Goal: Task Accomplishment & Management: Complete application form

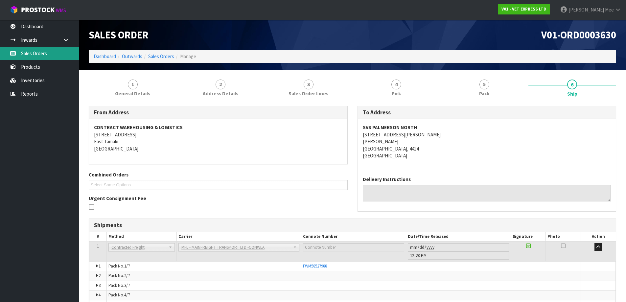
click at [45, 54] on link "Sales Orders" at bounding box center [39, 53] width 79 height 13
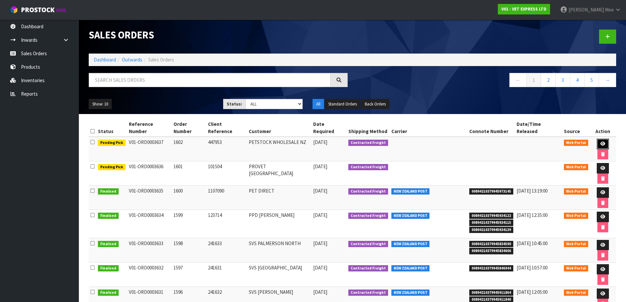
click at [600, 142] on icon at bounding box center [602, 144] width 5 height 4
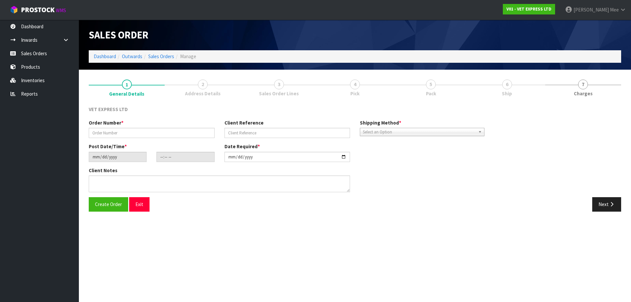
type input "1602"
type input "447953"
type input "[DATE]"
type input "11:28:00.000"
type input "[DATE]"
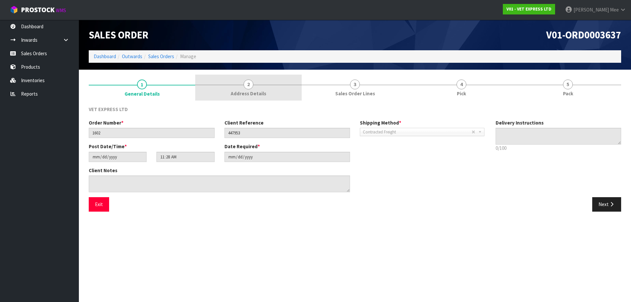
click at [258, 94] on span "Address Details" at bounding box center [248, 93] width 35 height 7
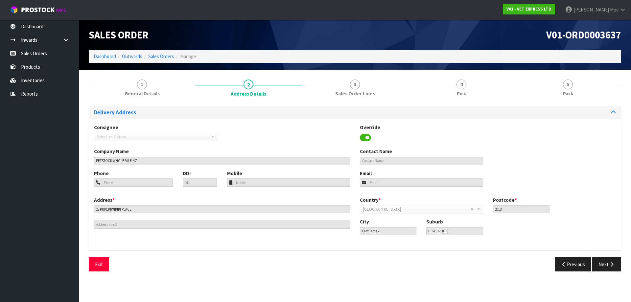
click at [276, 134] on div "Consignee 000001.BAY MECHANICS - BAY MECHANICS 000001A - BRAKE & TRANSMISSION N…" at bounding box center [355, 136] width 532 height 24
click at [38, 55] on link "Sales Orders" at bounding box center [39, 53] width 79 height 13
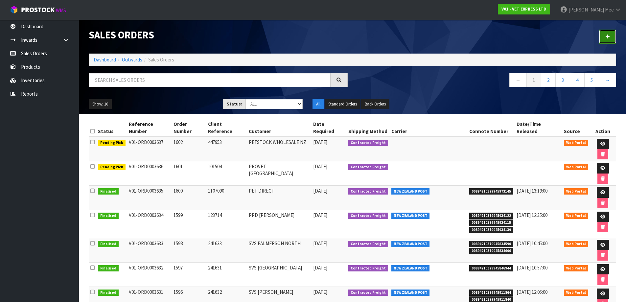
click at [607, 36] on icon at bounding box center [607, 36] width 5 height 5
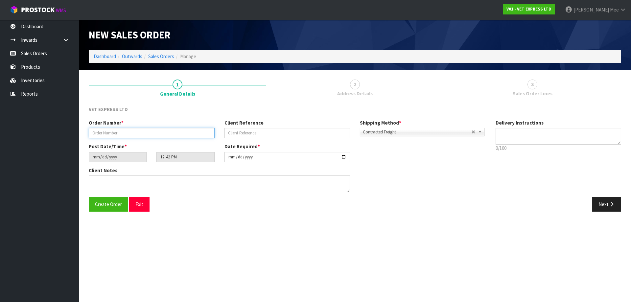
click at [149, 130] on input "text" at bounding box center [152, 133] width 126 height 10
type input "0000"
click at [271, 135] on input "text" at bounding box center [287, 133] width 126 height 10
type input "0000"
click at [606, 202] on button "Next" at bounding box center [606, 204] width 29 height 14
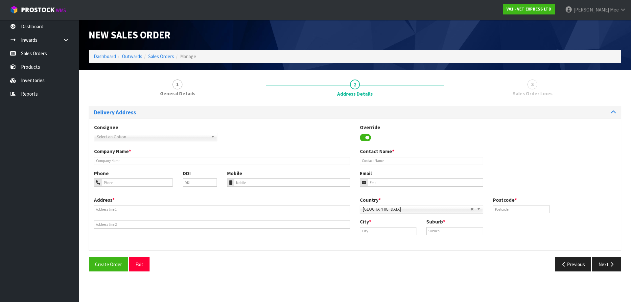
click at [167, 136] on span "Select an Option" at bounding box center [152, 137] width 111 height 8
type input "petstock w"
click at [176, 157] on li "PETWHOEAS - PETSTOCK W HOLESALE NZ -[GEOGRAPHIC_DATA]" at bounding box center [156, 156] width 120 height 8
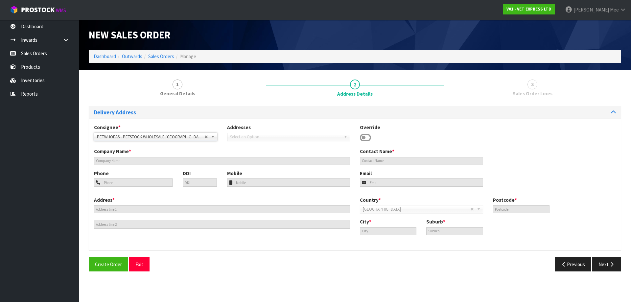
type input "PETSTOCK WHOLESALE NZ"
type input "[EMAIL_ADDRESS][DOMAIN_NAME]"
type input "25 PUKEKIWIRIKI PL"
type input "2013"
type input "[GEOGRAPHIC_DATA]"
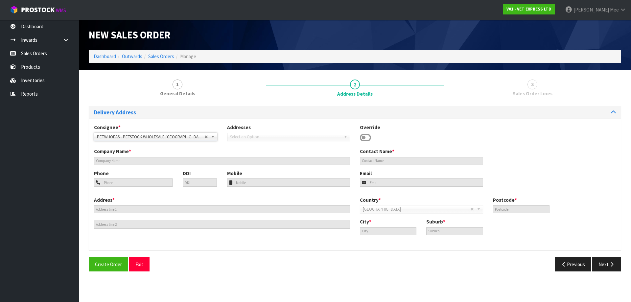
type input "EAST TAMAKI"
click at [603, 268] on button "Next" at bounding box center [606, 264] width 29 height 14
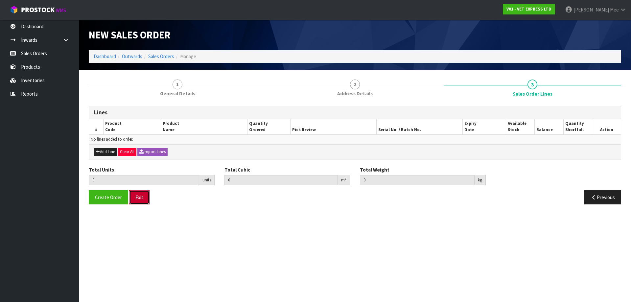
click at [138, 200] on button "Exit" at bounding box center [139, 197] width 20 height 14
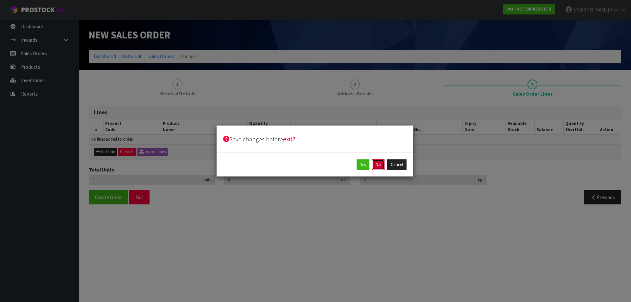
click at [381, 167] on button "No" at bounding box center [378, 164] width 12 height 11
